Goal: Information Seeking & Learning: Check status

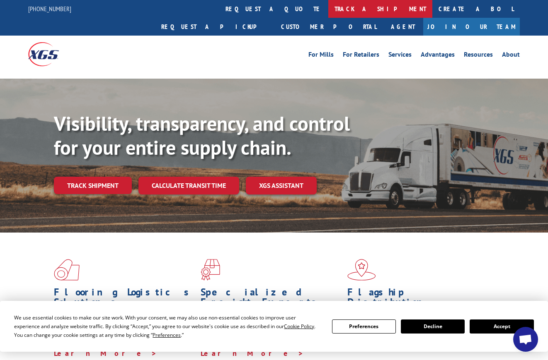
click at [328, 13] on link "track a shipment" at bounding box center [380, 9] width 104 height 18
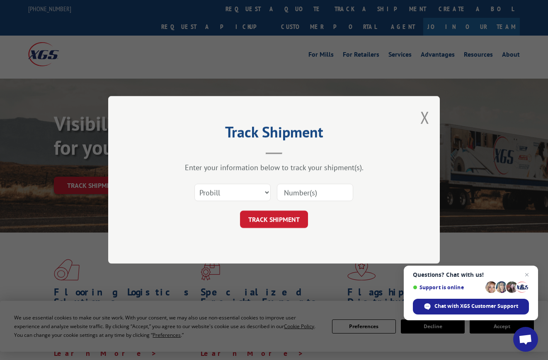
click at [427, 189] on div "Track Shipment Enter your information below to track your shipment(s). Select c…" at bounding box center [273, 180] width 331 height 168
click at [326, 193] on input at bounding box center [315, 192] width 76 height 17
click at [222, 193] on select "Select category... Probill BOL PO" at bounding box center [232, 192] width 76 height 17
click at [194, 184] on select "Select category... Probill BOL PO" at bounding box center [232, 192] width 76 height 17
click at [297, 198] on input at bounding box center [315, 192] width 76 height 17
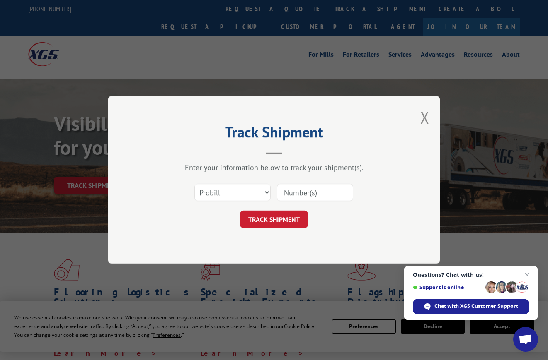
paste input "15095553"
type input "15095553"
click at [273, 222] on button "TRACK SHIPMENT" at bounding box center [274, 219] width 68 height 17
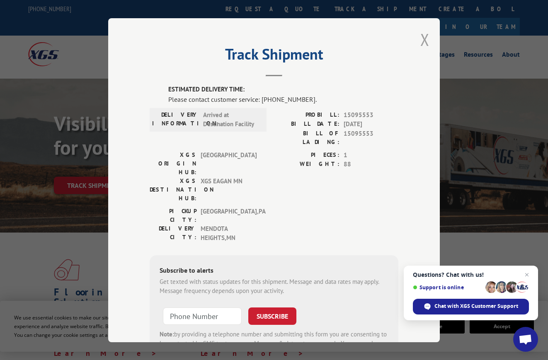
click at [420, 34] on button "Close modal" at bounding box center [424, 40] width 9 height 22
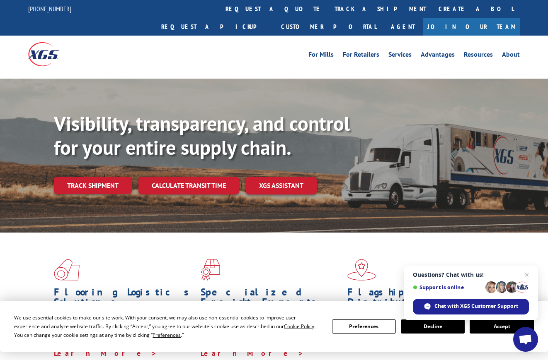
click at [466, 49] on div "For Mills For Retailers Services Advantages Resources About For Mills For Retai…" at bounding box center [273, 54] width 491 height 37
